Goal: Find specific page/section: Find specific page/section

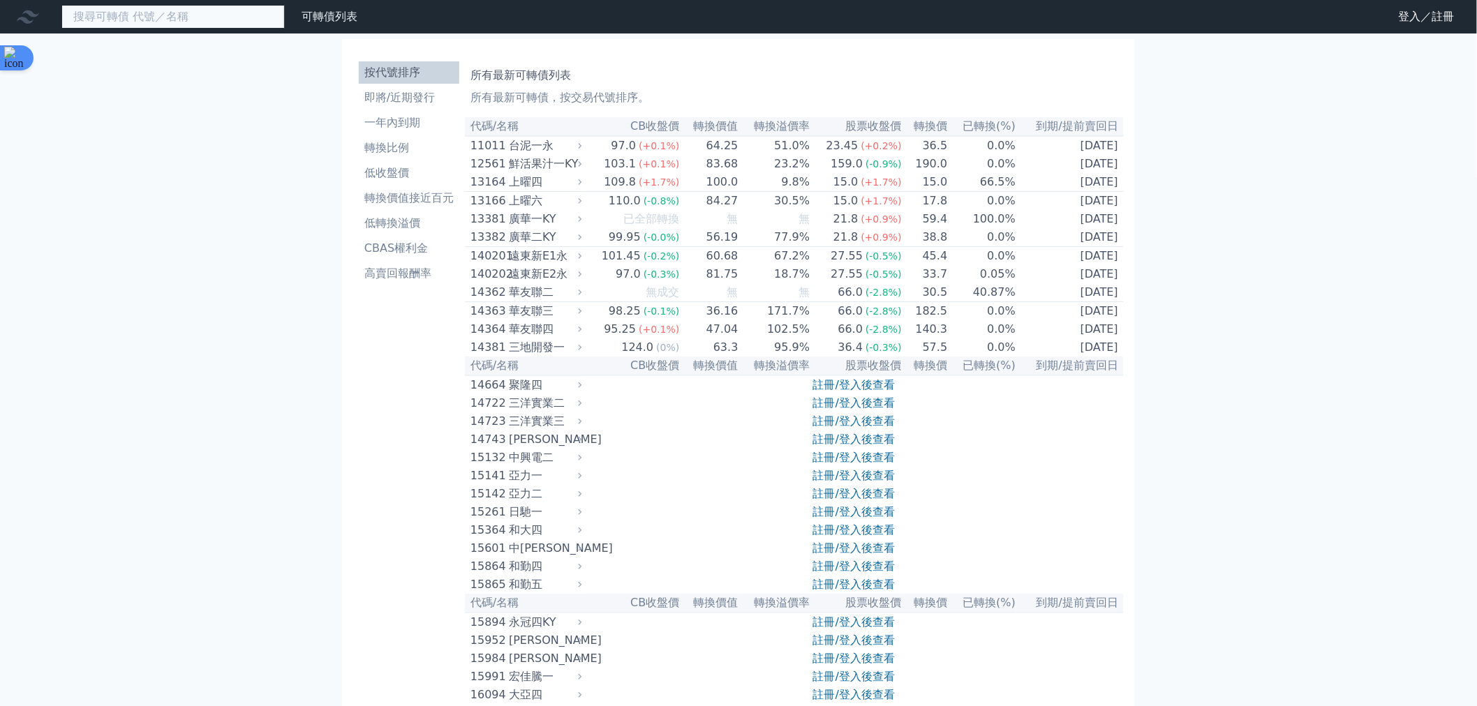
click at [162, 23] on input at bounding box center [172, 17] width 223 height 24
paste input "2603"
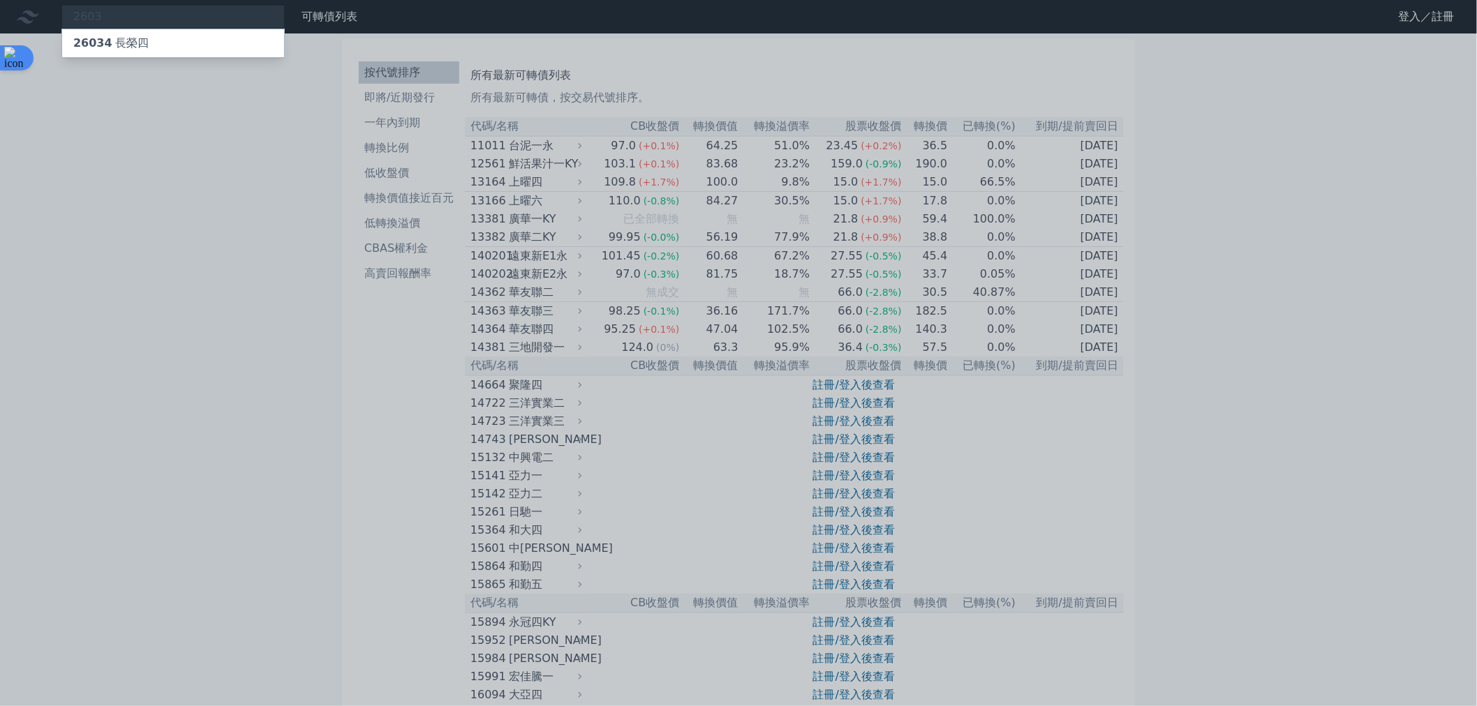
click at [140, 13] on div at bounding box center [738, 353] width 1477 height 706
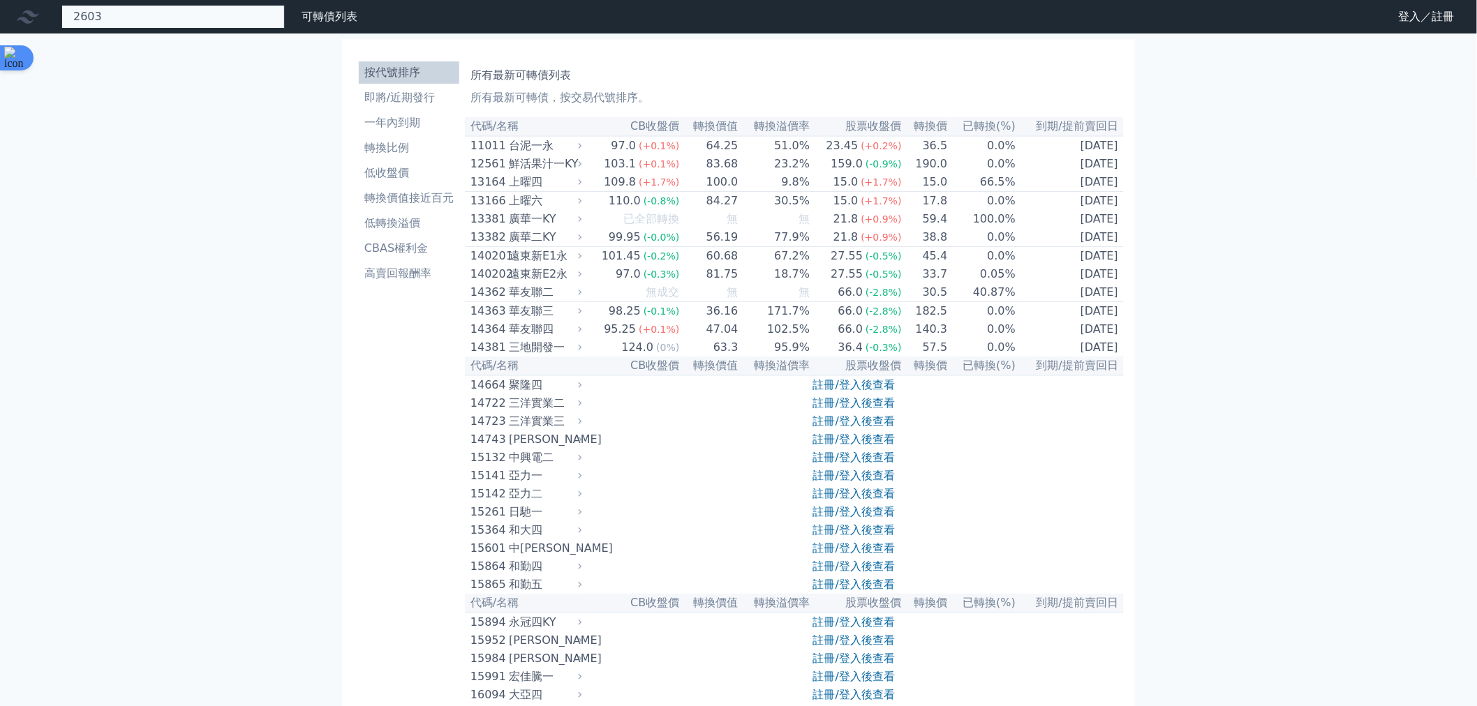
click at [88, 18] on div "2603 26034 長榮四" at bounding box center [172, 17] width 223 height 24
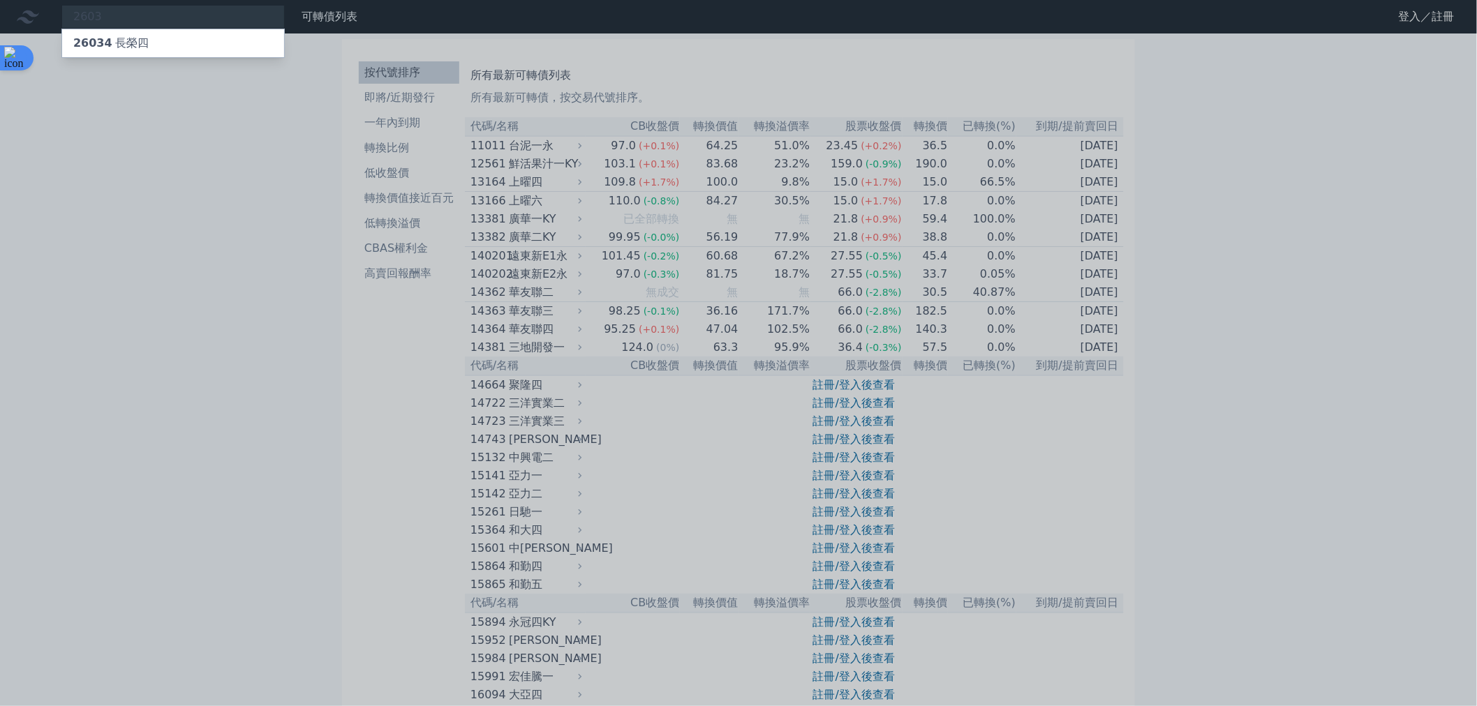
click at [88, 18] on div at bounding box center [738, 353] width 1477 height 706
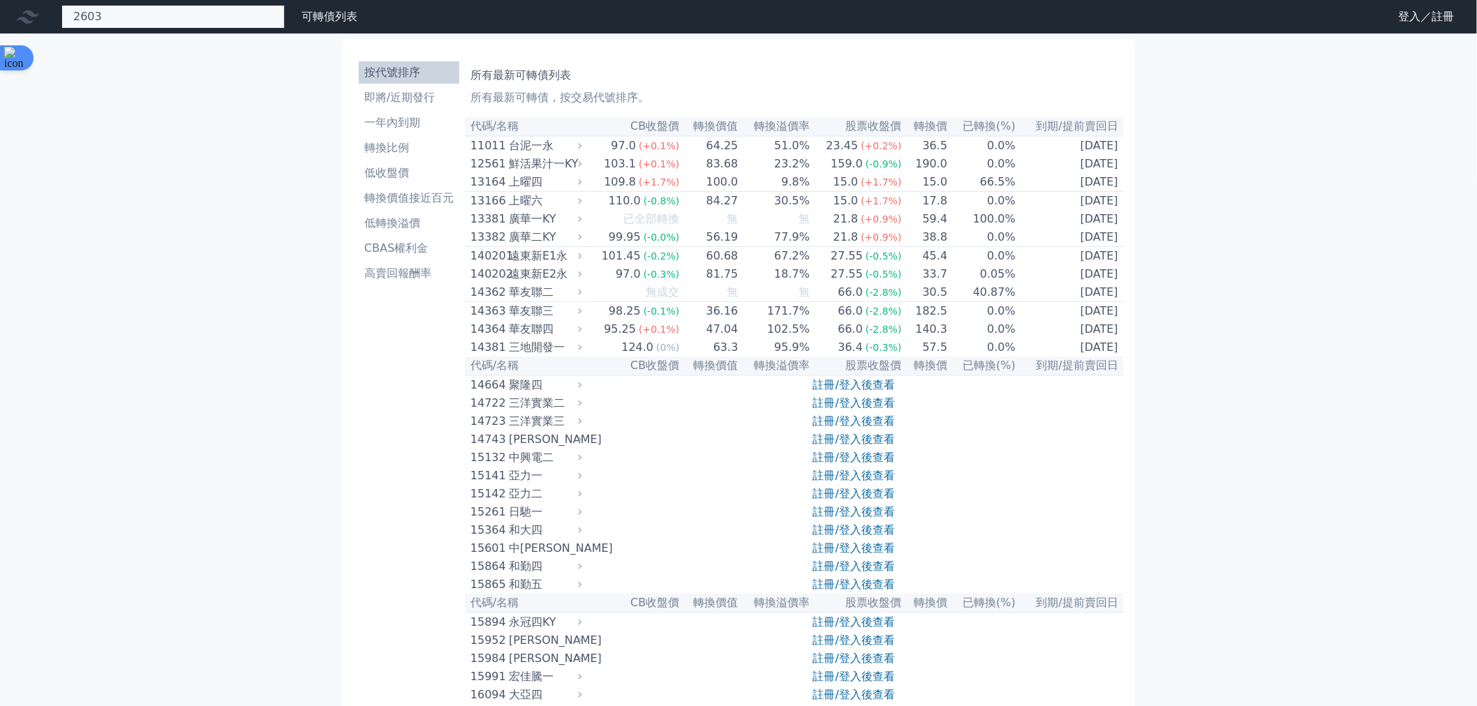
click at [88, 18] on div "2603 26034 長榮四" at bounding box center [172, 17] width 223 height 24
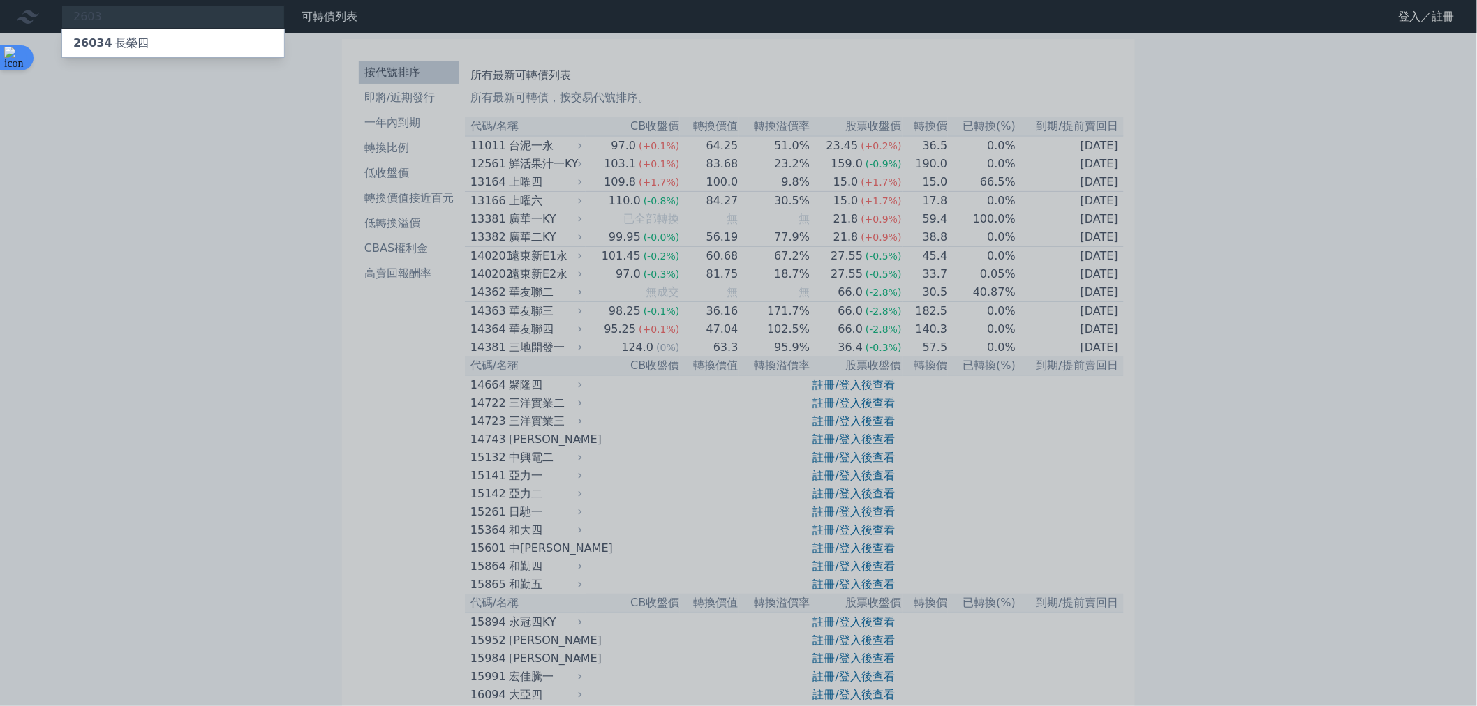
click at [88, 18] on div at bounding box center [738, 353] width 1477 height 706
click at [88, 18] on div "2603 26034 長榮四" at bounding box center [172, 17] width 223 height 24
click at [88, 18] on div at bounding box center [738, 353] width 1477 height 706
click at [88, 18] on div "2603 26034 長榮四" at bounding box center [172, 17] width 223 height 24
click at [88, 18] on div at bounding box center [738, 353] width 1477 height 706
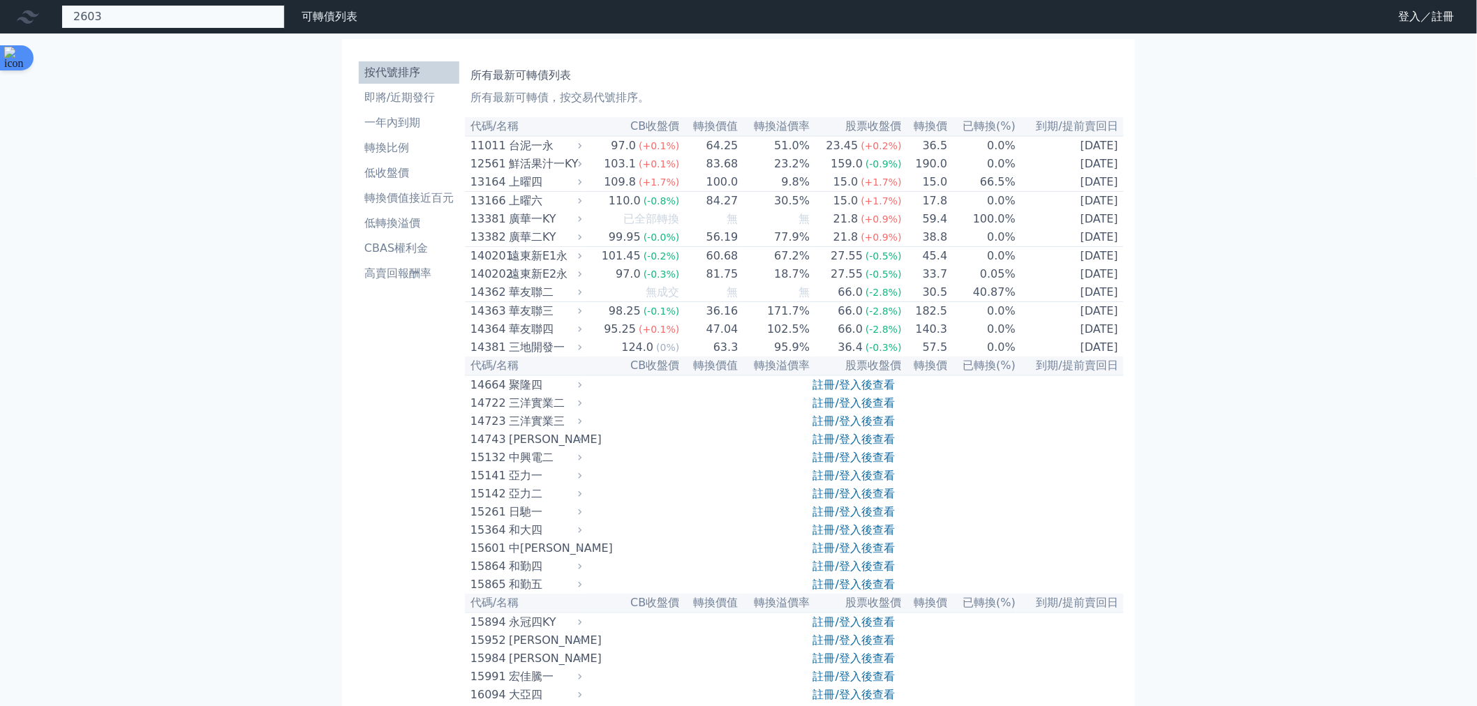
click at [93, 16] on div "2603 26034 長榮四" at bounding box center [172, 17] width 223 height 24
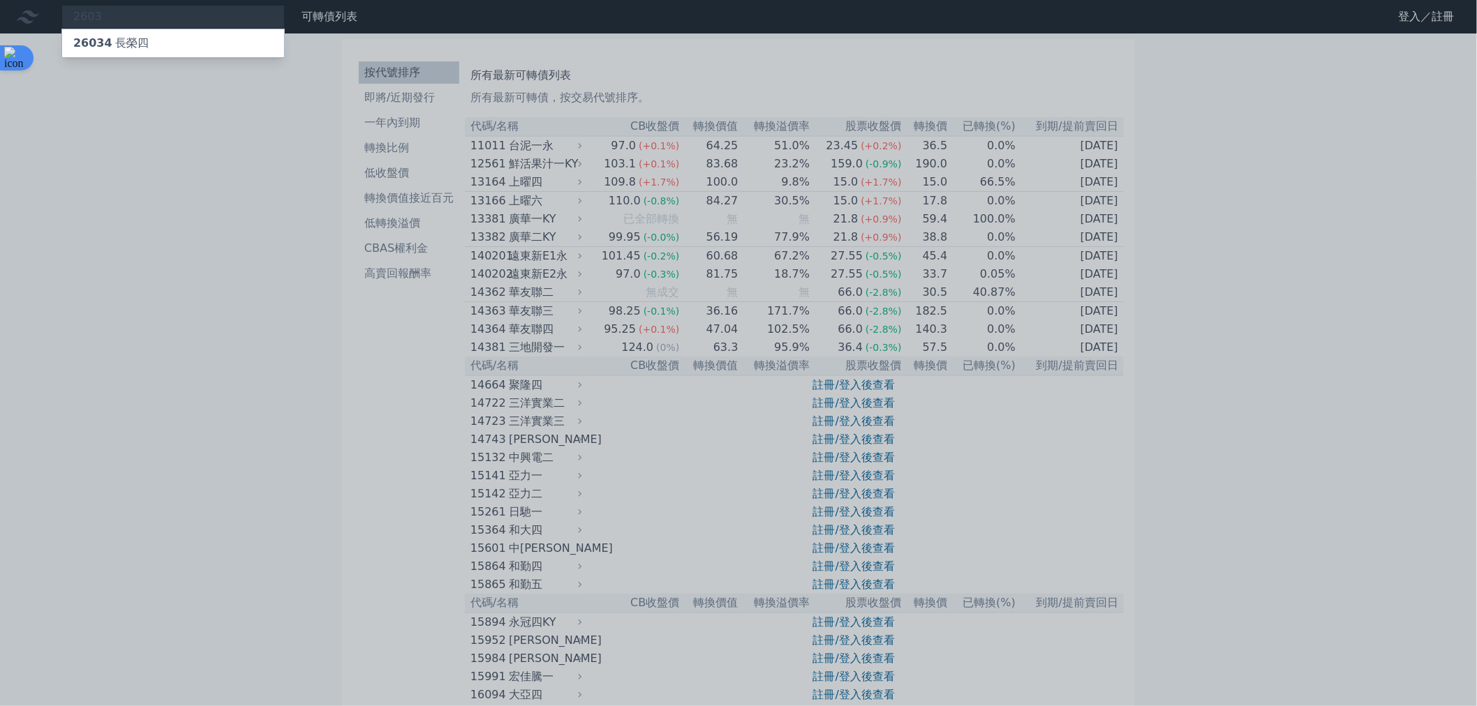
click at [93, 16] on div at bounding box center [738, 353] width 1477 height 706
click at [93, 16] on div "2603 26034 長榮四" at bounding box center [172, 17] width 223 height 24
paste input "9"
type input "2609"
click at [140, 178] on div at bounding box center [738, 353] width 1477 height 706
